Goal: Find contact information: Find contact information

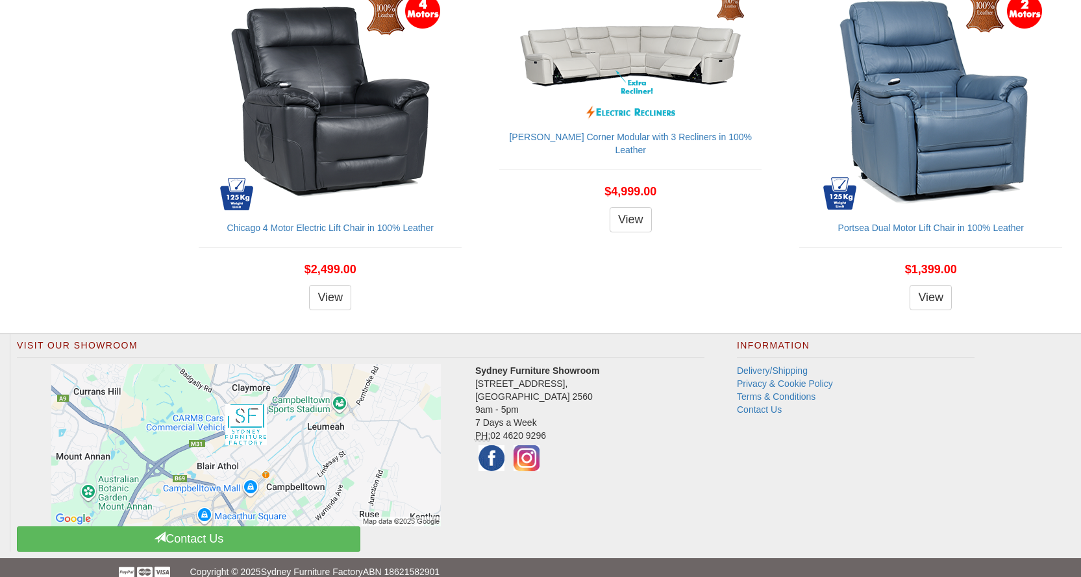
scroll to position [1475, 0]
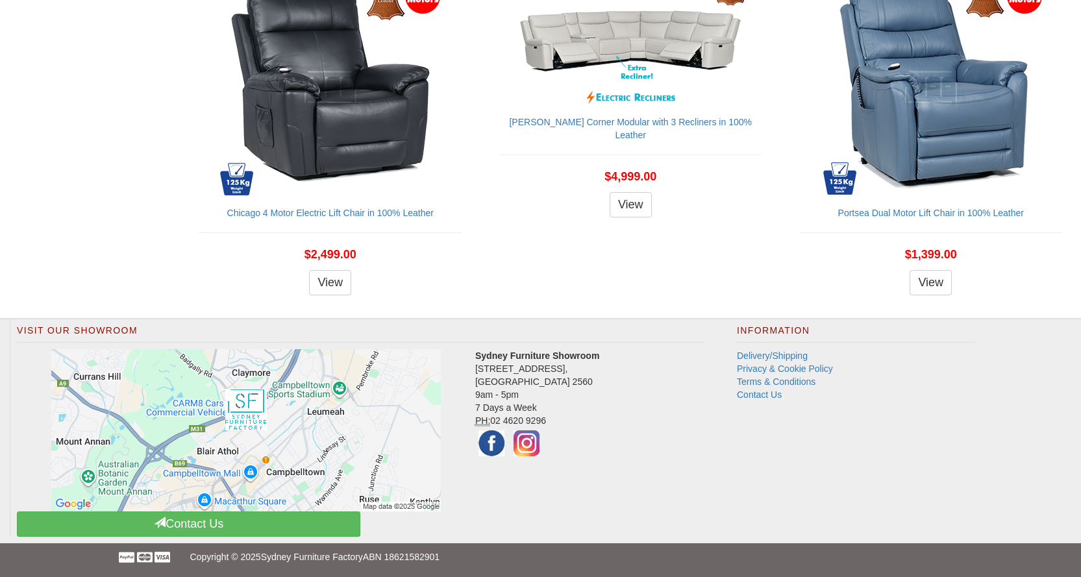
drag, startPoint x: 645, startPoint y: 404, endPoint x: 561, endPoint y: 558, distance: 175.7
click at [495, 441] on img at bounding box center [491, 443] width 32 height 32
drag, startPoint x: 641, startPoint y: 454, endPoint x: 652, endPoint y: 475, distance: 24.1
click at [622, 485] on div "Visit Our Showroom Sydney Furniture Showroom 4 Nursery Road, Campbelltown NSW 2…" at bounding box center [360, 427] width 701 height 217
click at [748, 386] on link "Terms & Conditions" at bounding box center [776, 381] width 79 height 10
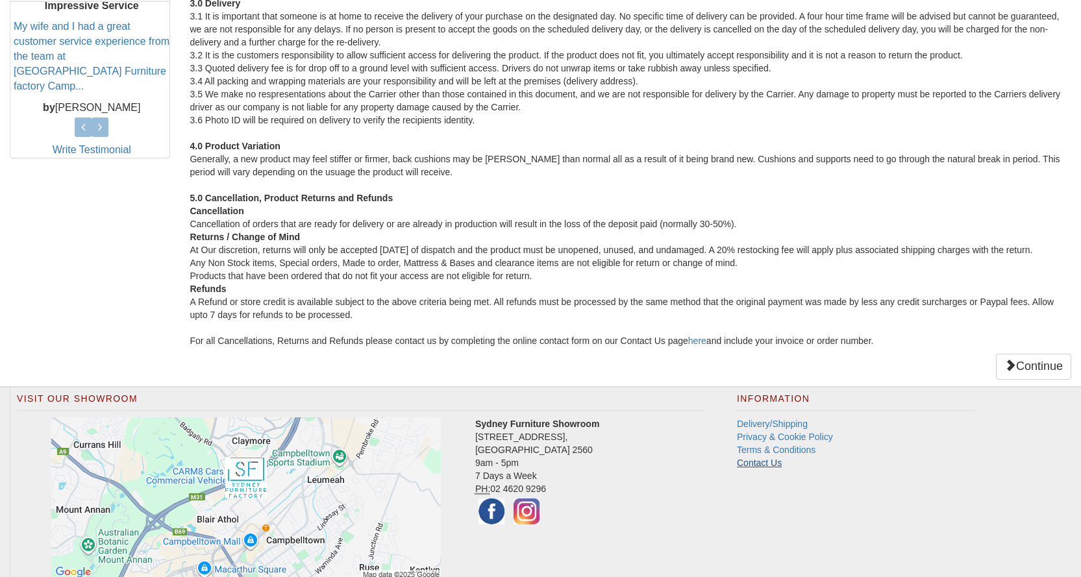
scroll to position [644, 0]
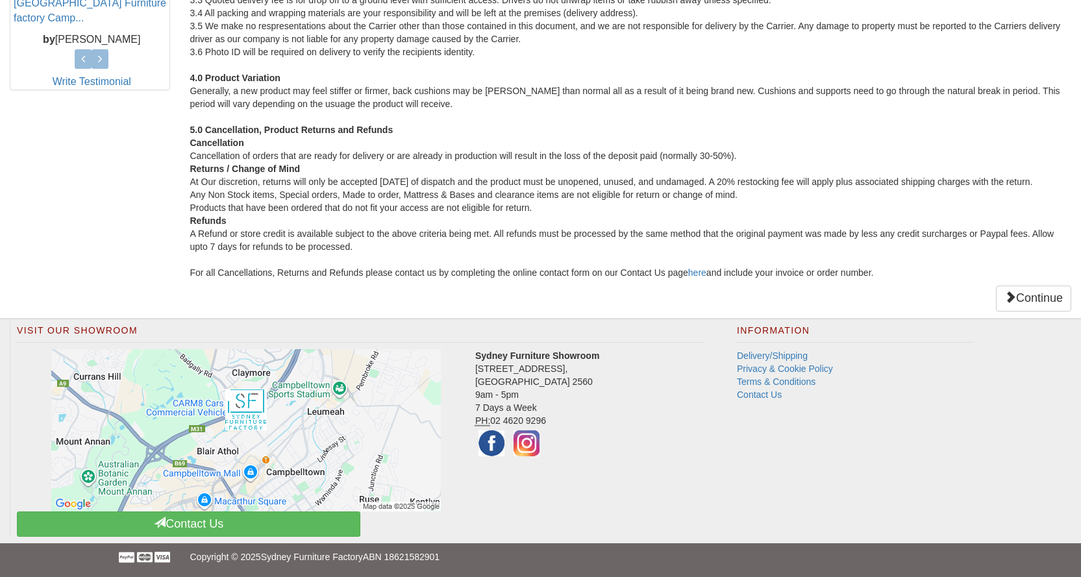
click at [757, 404] on div "Information Delivery/Shipping Privacy & Cookie Policy Terms & Conditions Contac…" at bounding box center [855, 363] width 270 height 88
click at [741, 396] on link "Contact Us" at bounding box center [759, 394] width 45 height 10
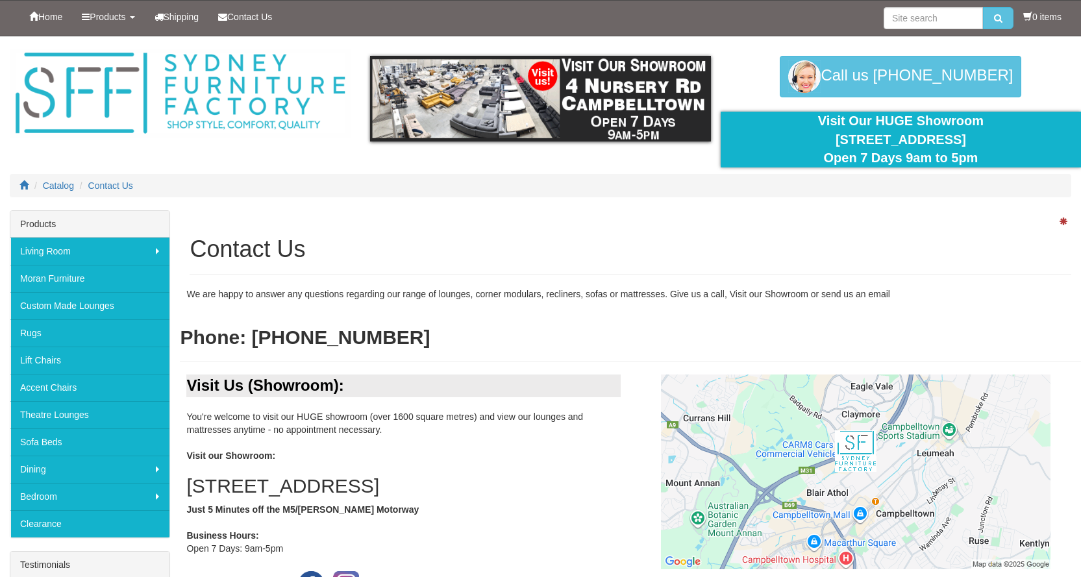
drag, startPoint x: 0, startPoint y: 264, endPoint x: 0, endPoint y: 602, distance: 338.1
